Goal: Information Seeking & Learning: Learn about a topic

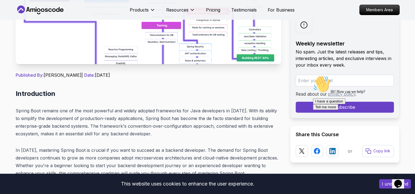
scroll to position [100, 0]
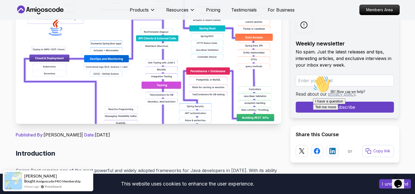
click at [256, 105] on img at bounding box center [149, 62] width 266 height 123
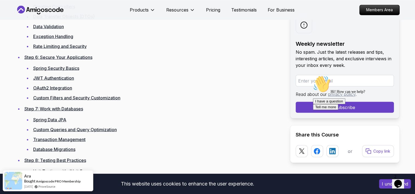
scroll to position [1007, 0]
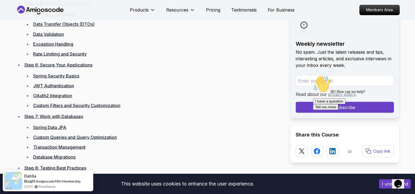
click at [87, 64] on link "Step 6: Secure Your Applications" at bounding box center [58, 64] width 68 height 5
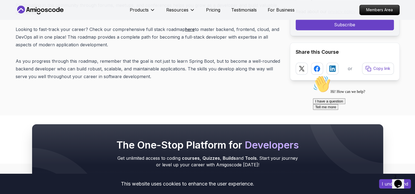
scroll to position [6918, 0]
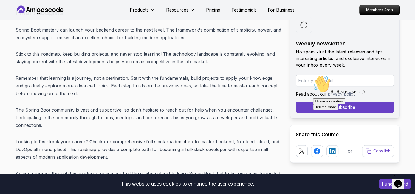
click at [189, 139] on link "here" at bounding box center [190, 141] width 10 height 5
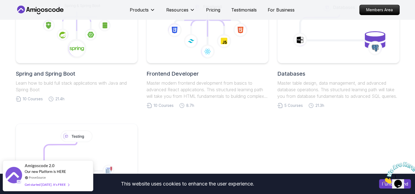
scroll to position [282, 0]
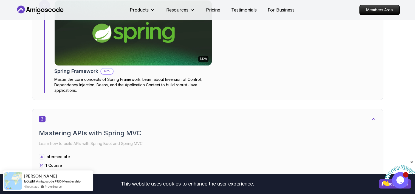
scroll to position [601, 0]
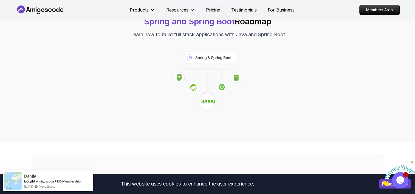
scroll to position [7, 0]
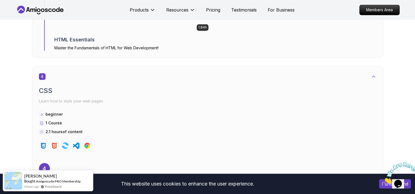
scroll to position [827, 0]
